Goal: Task Accomplishment & Management: Manage account settings

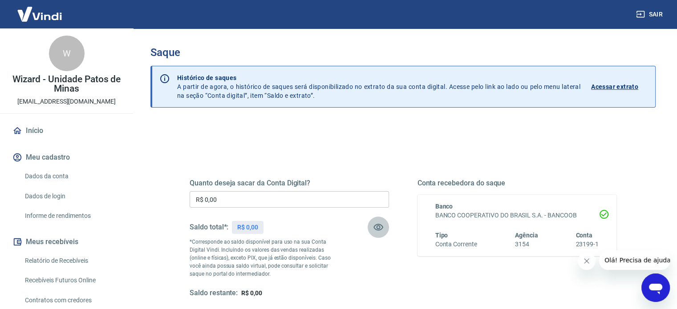
click at [379, 225] on icon "button" at bounding box center [378, 227] width 11 height 11
